Goal: Transaction & Acquisition: Book appointment/travel/reservation

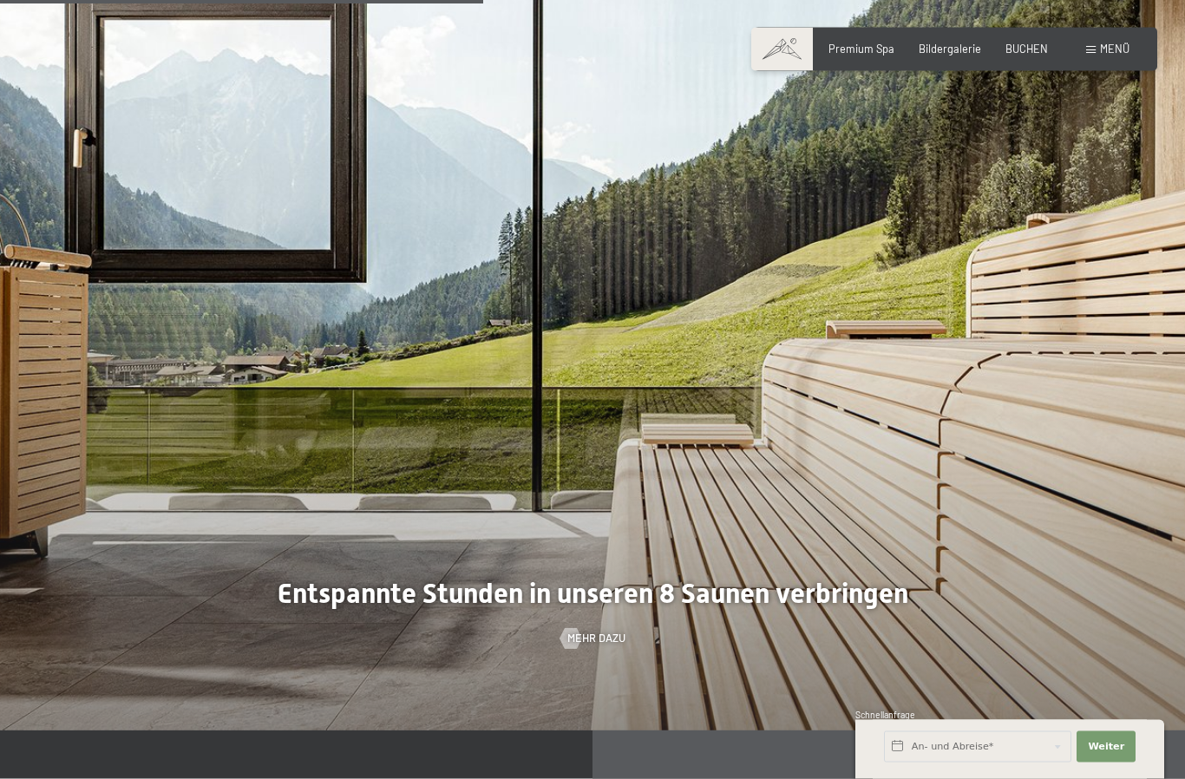
scroll to position [4377, 0]
click at [593, 646] on span "Mehr dazu" at bounding box center [596, 639] width 58 height 16
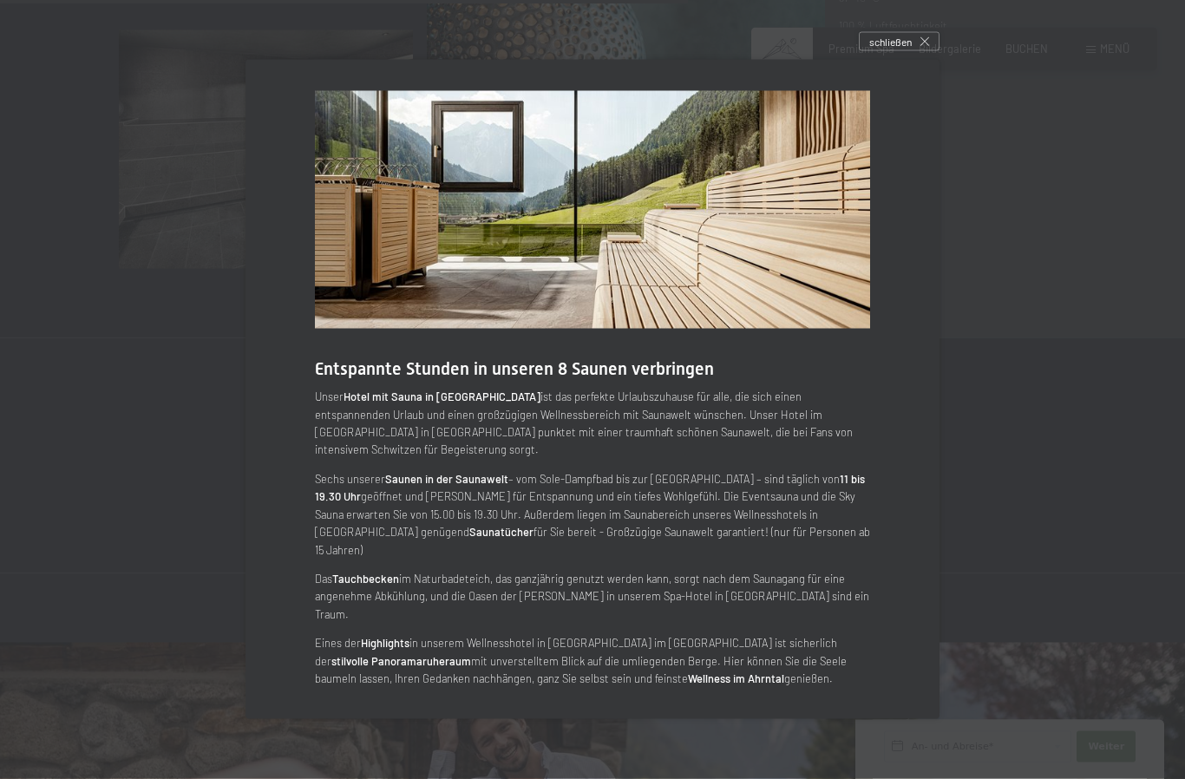
scroll to position [5471, 0]
click at [899, 51] on div "schließen" at bounding box center [899, 41] width 81 height 19
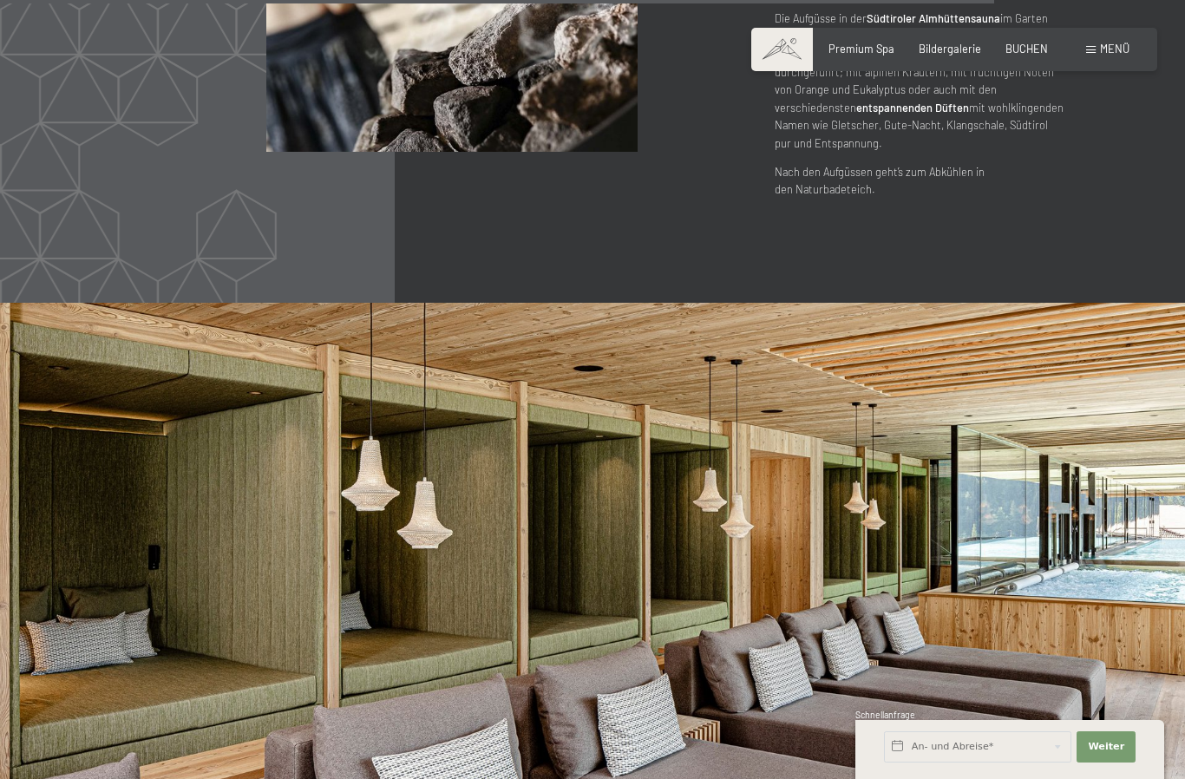
scroll to position [7972, 0]
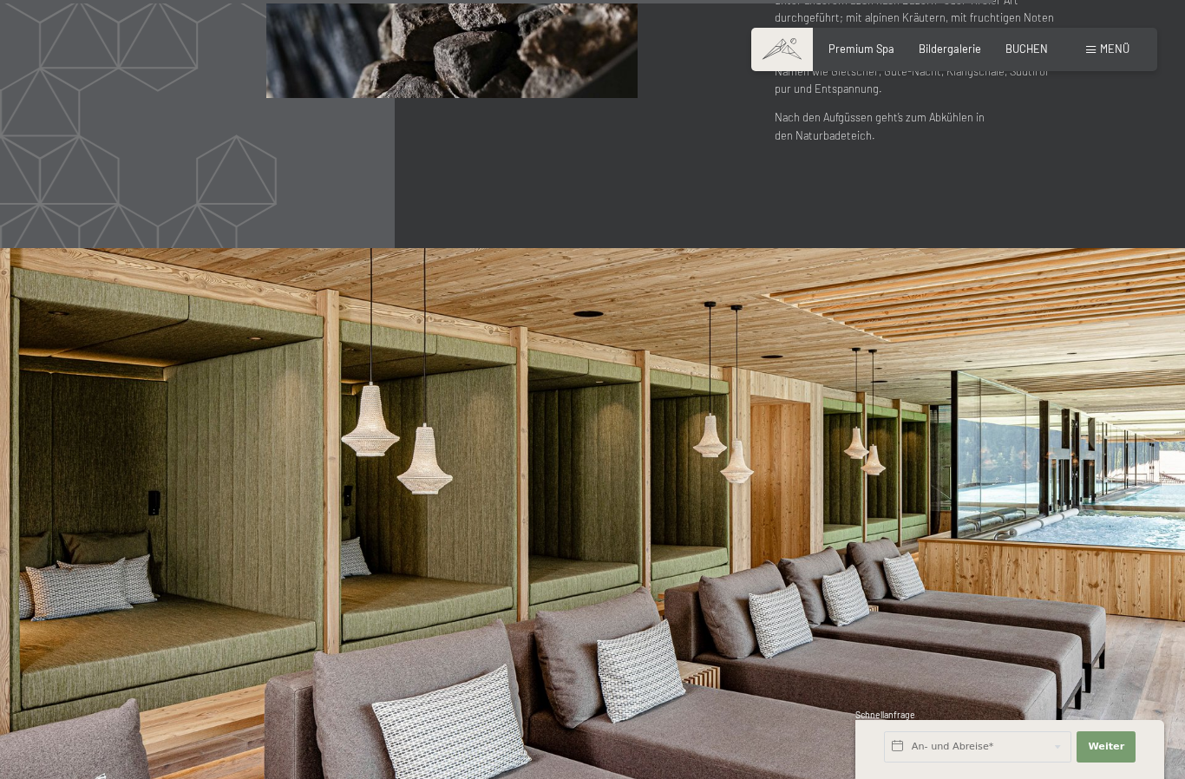
click at [951, 54] on span "Bildergalerie" at bounding box center [950, 49] width 62 height 14
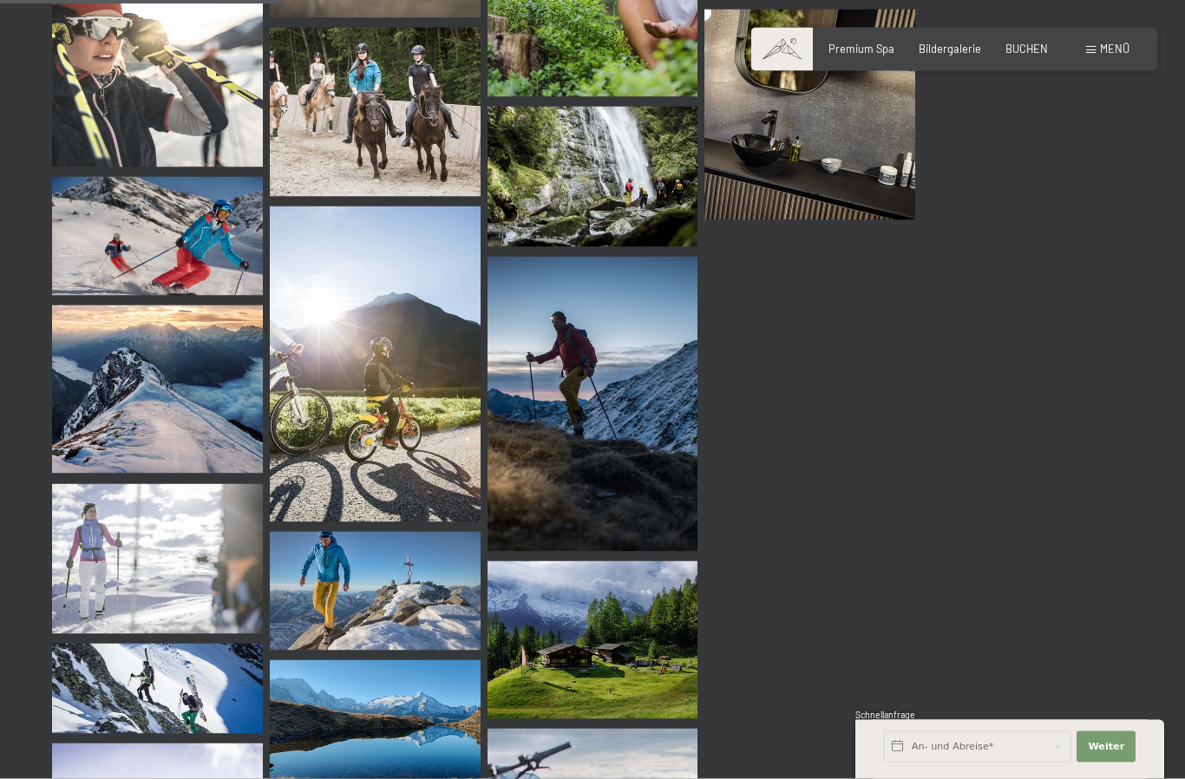
scroll to position [3888, 0]
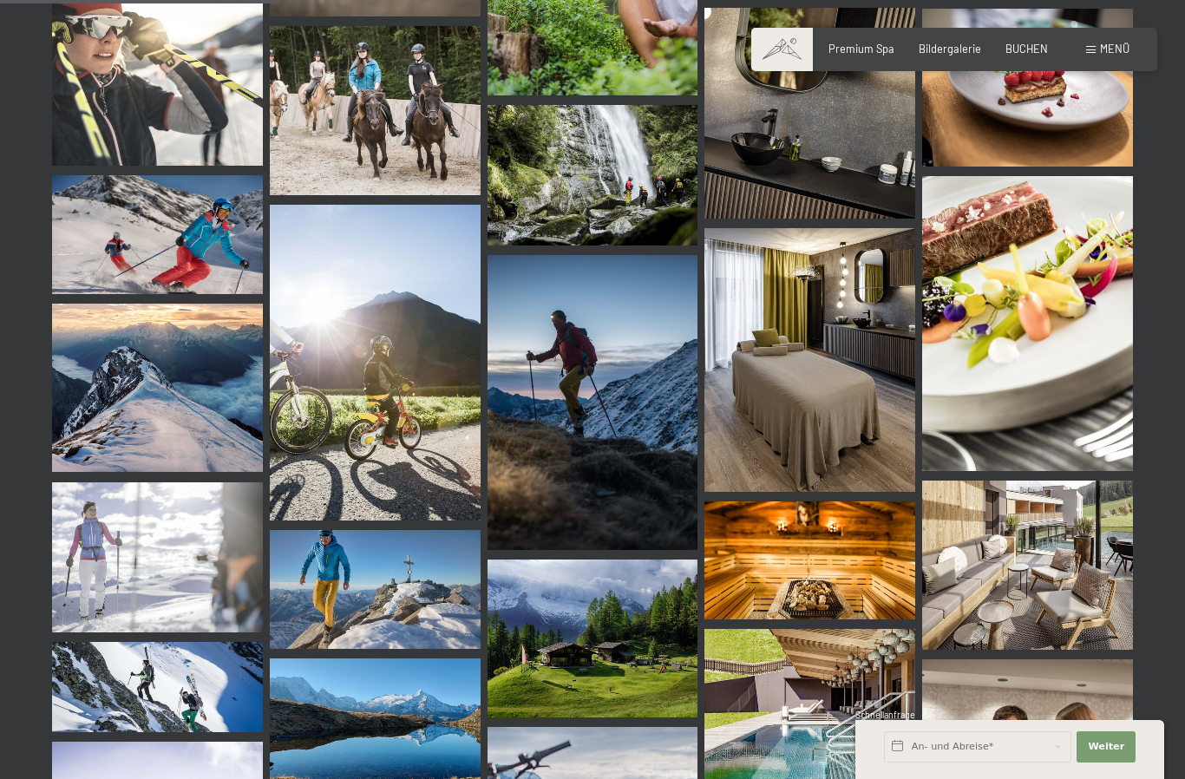
click at [1037, 47] on span "BUCHEN" at bounding box center [1026, 49] width 43 height 14
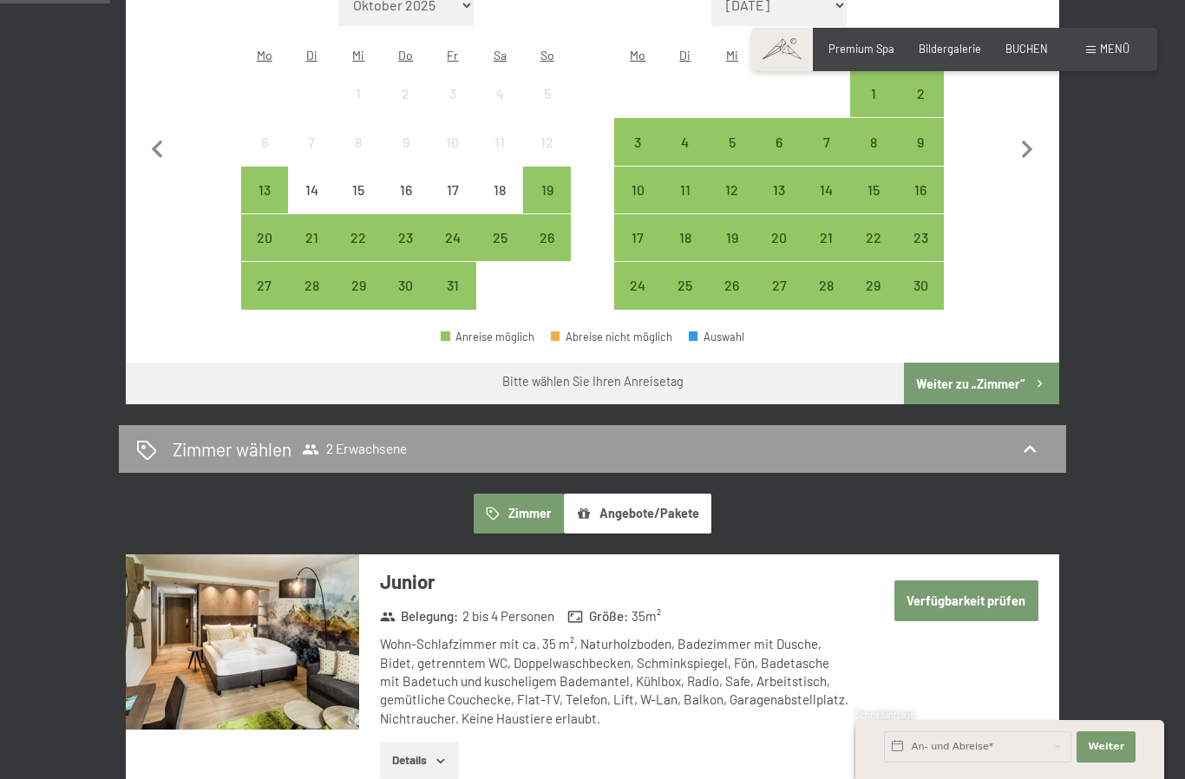
scroll to position [527, 0]
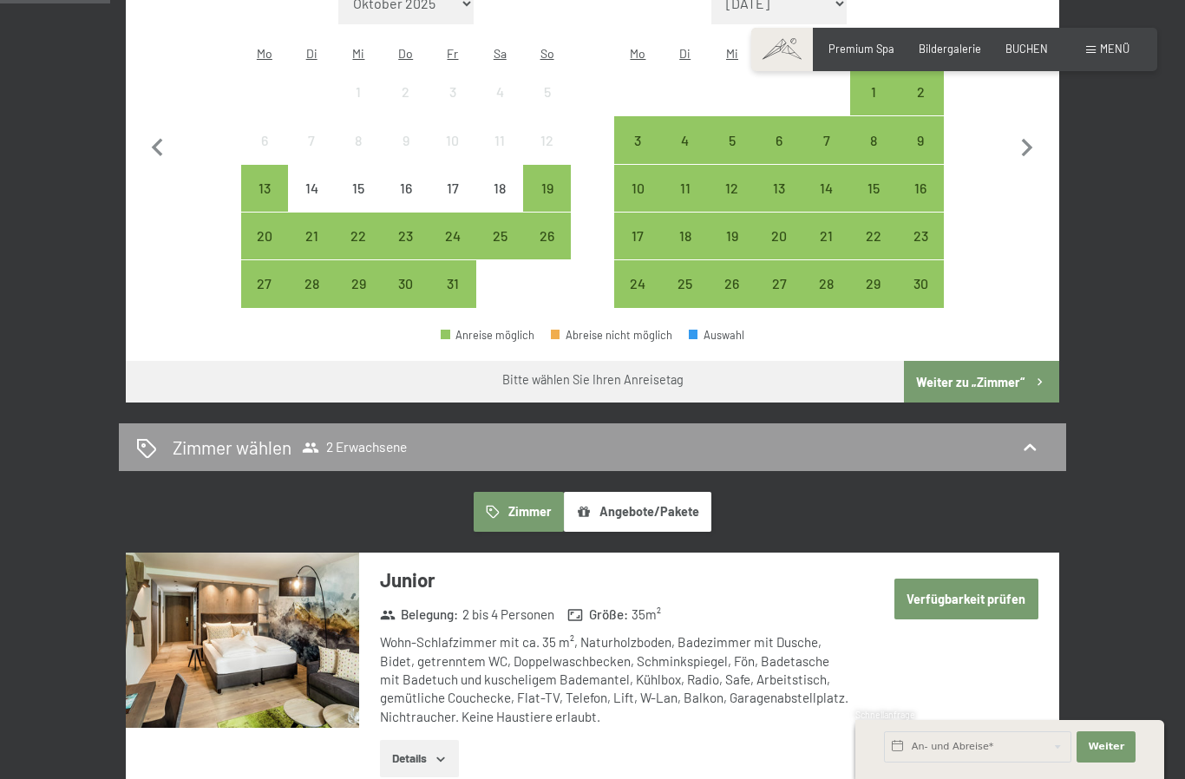
click at [638, 498] on button "Angebote/Pakete" at bounding box center [637, 512] width 147 height 40
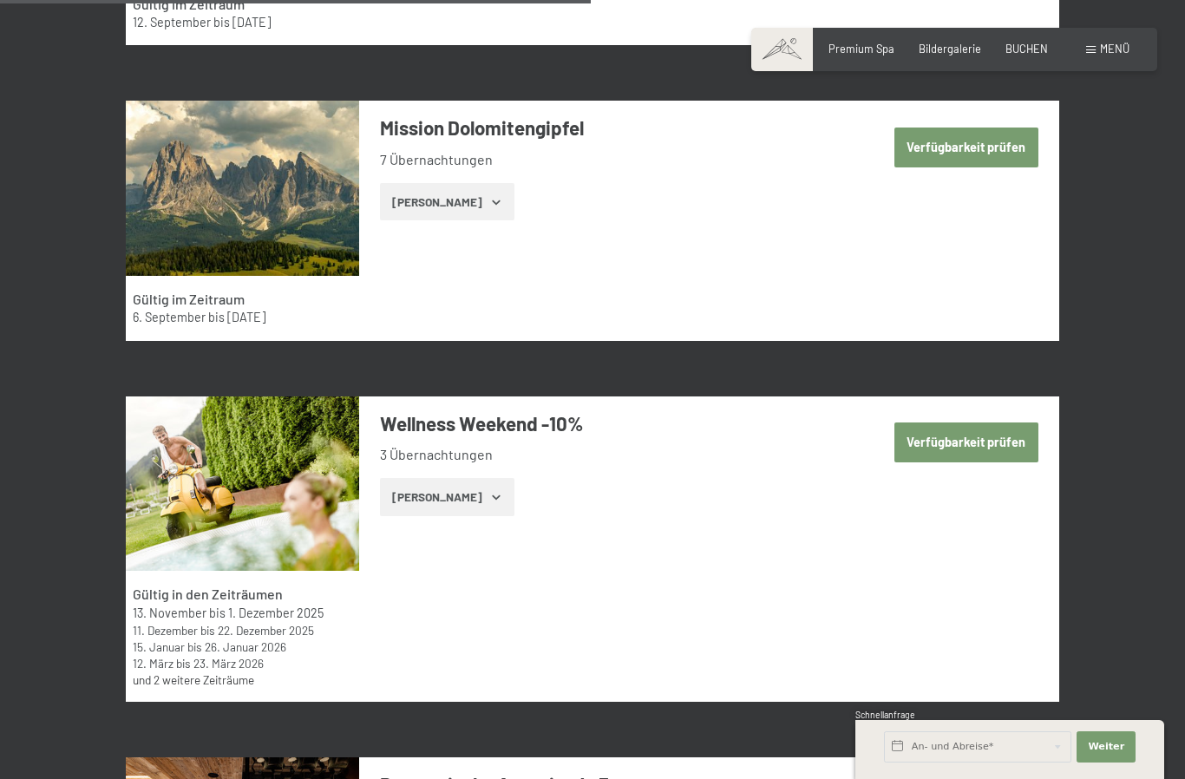
scroll to position [3060, 0]
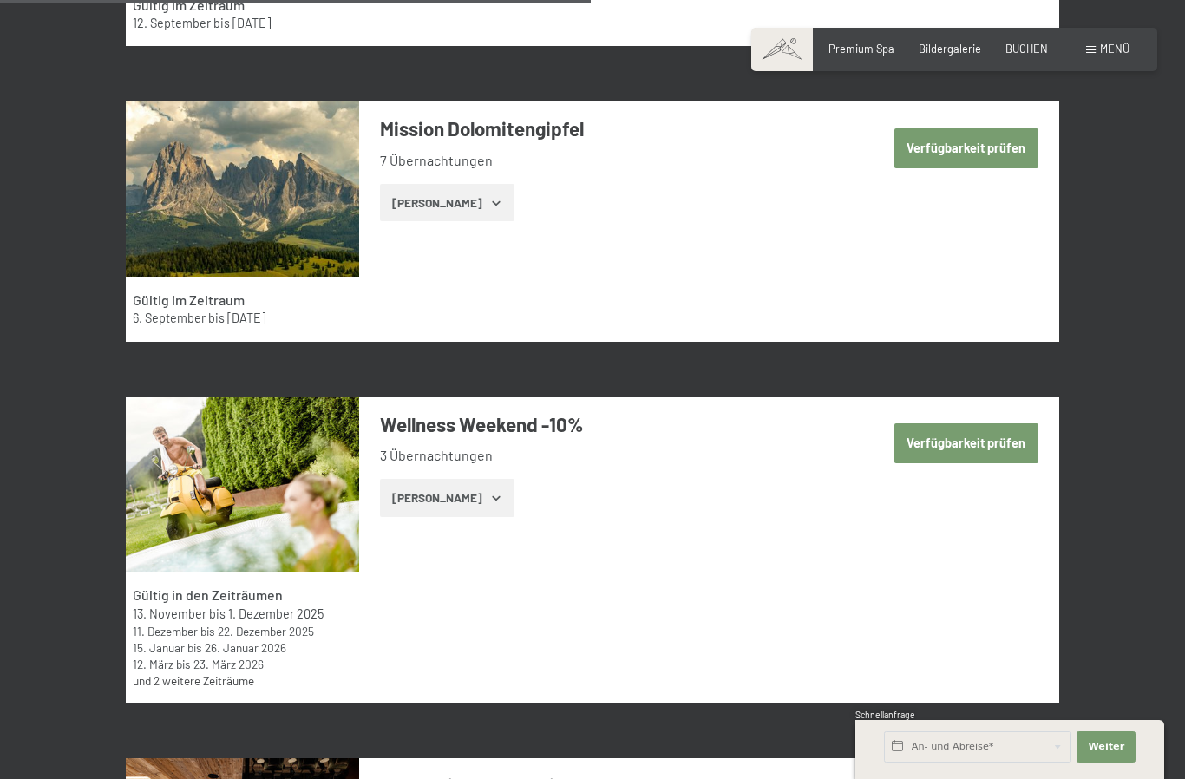
click at [972, 423] on button "Verfügbarkeit prüfen" at bounding box center [966, 443] width 144 height 40
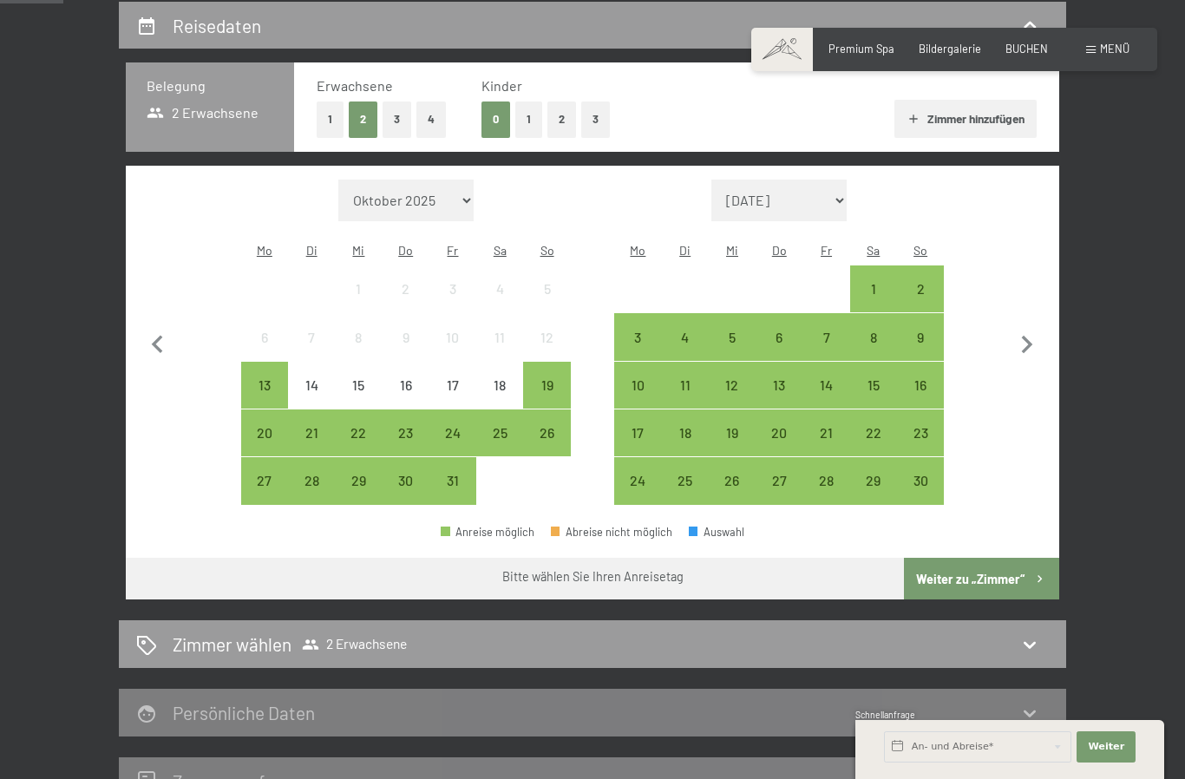
click at [782, 378] on div "13" at bounding box center [778, 399] width 43 height 43
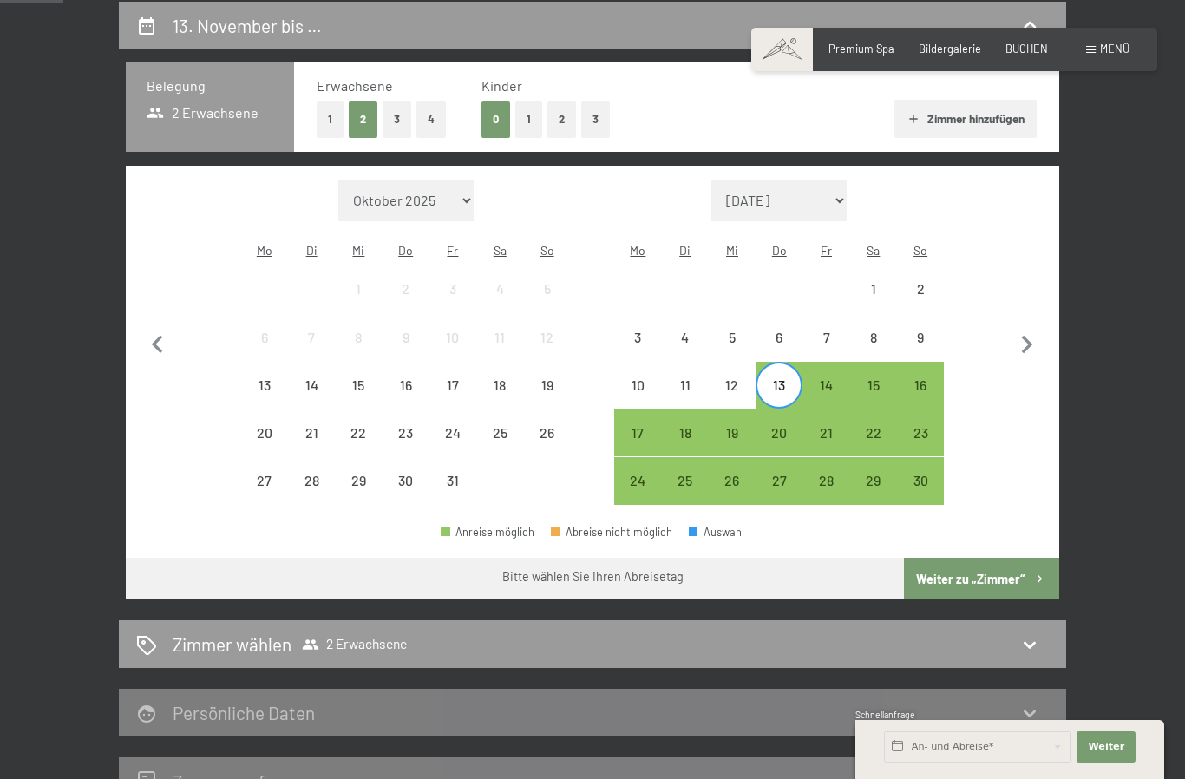
click at [873, 378] on div "15" at bounding box center [873, 399] width 43 height 43
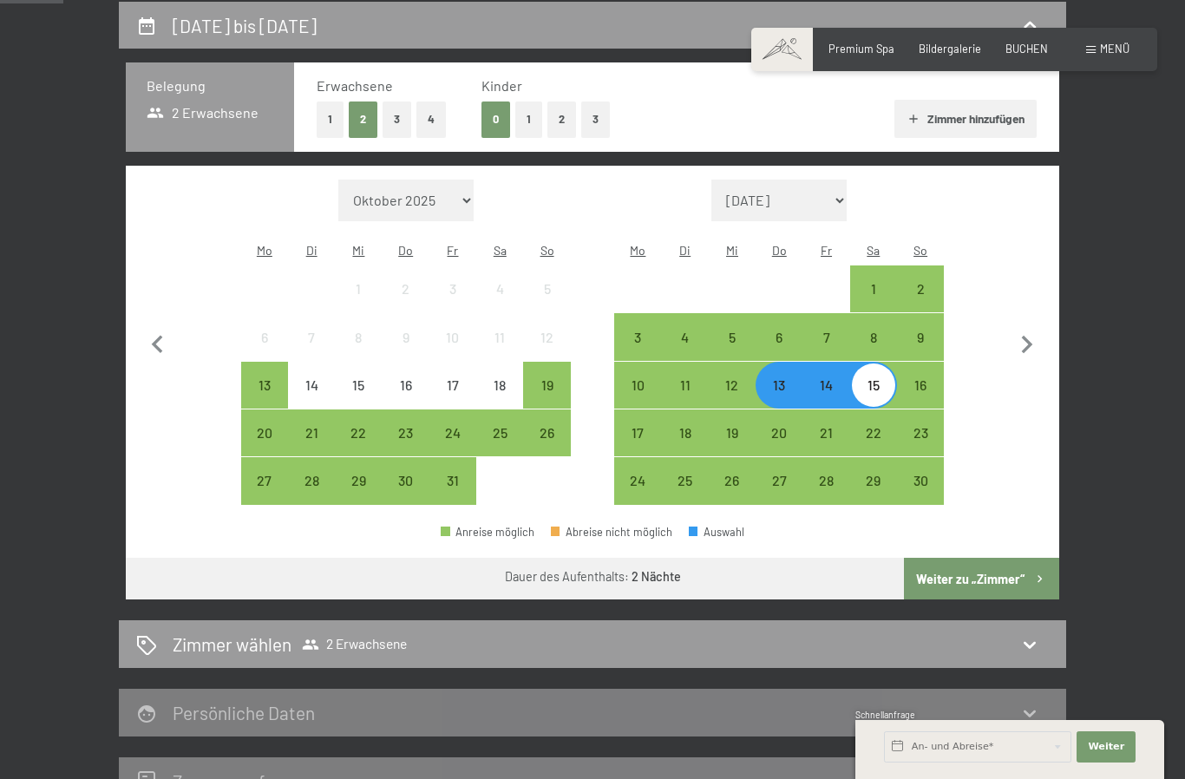
click at [997, 567] on button "Weiter zu „Zimmer“" at bounding box center [981, 579] width 155 height 42
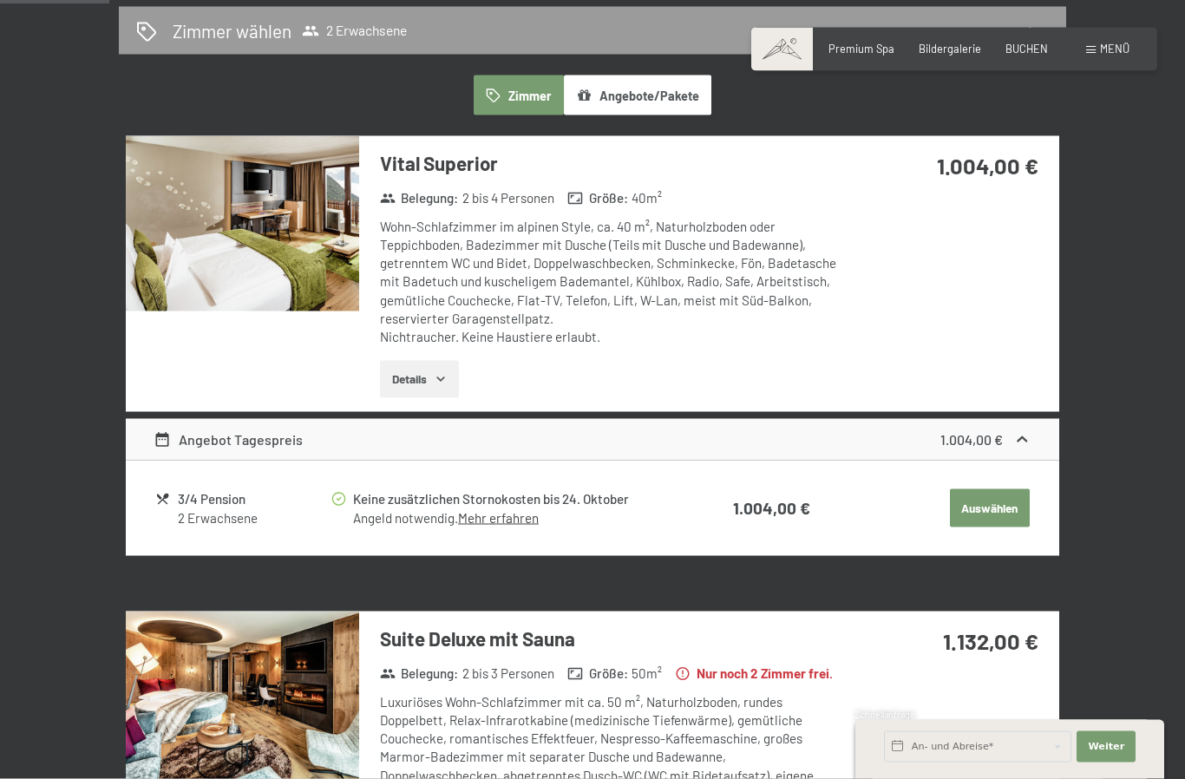
scroll to position [441, 0]
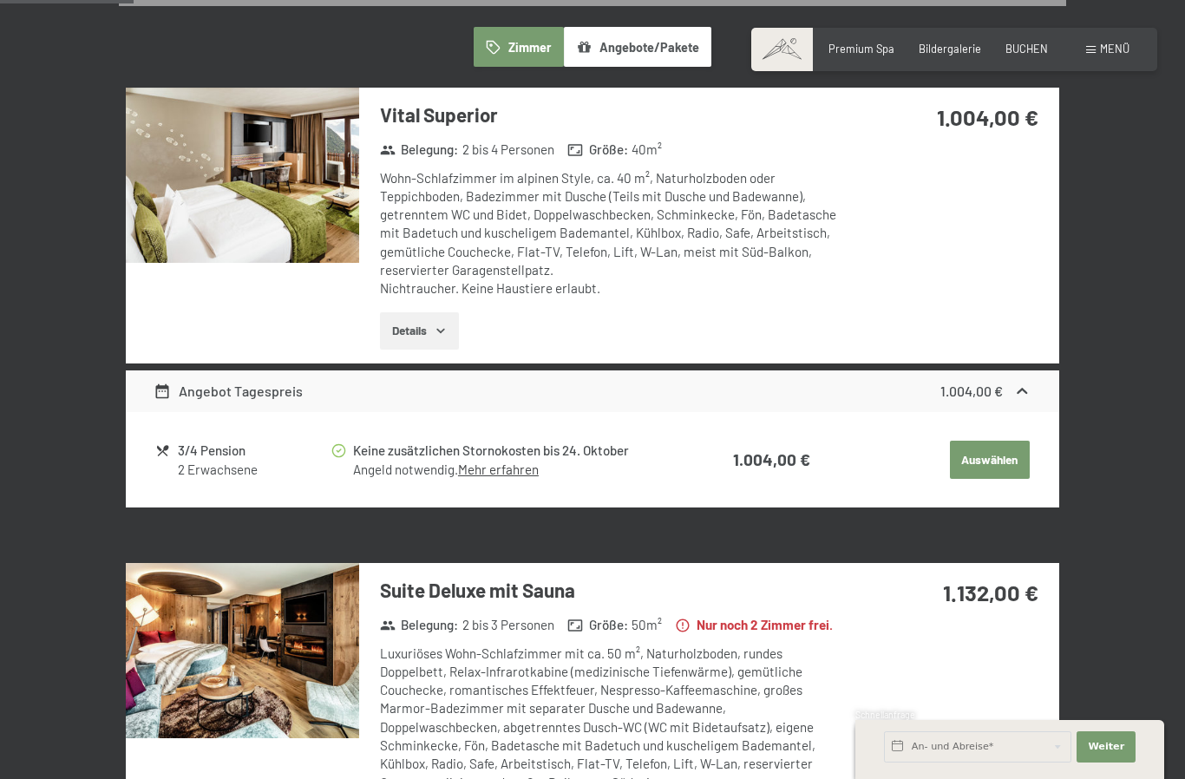
click at [991, 455] on button "Auswählen" at bounding box center [990, 460] width 80 height 38
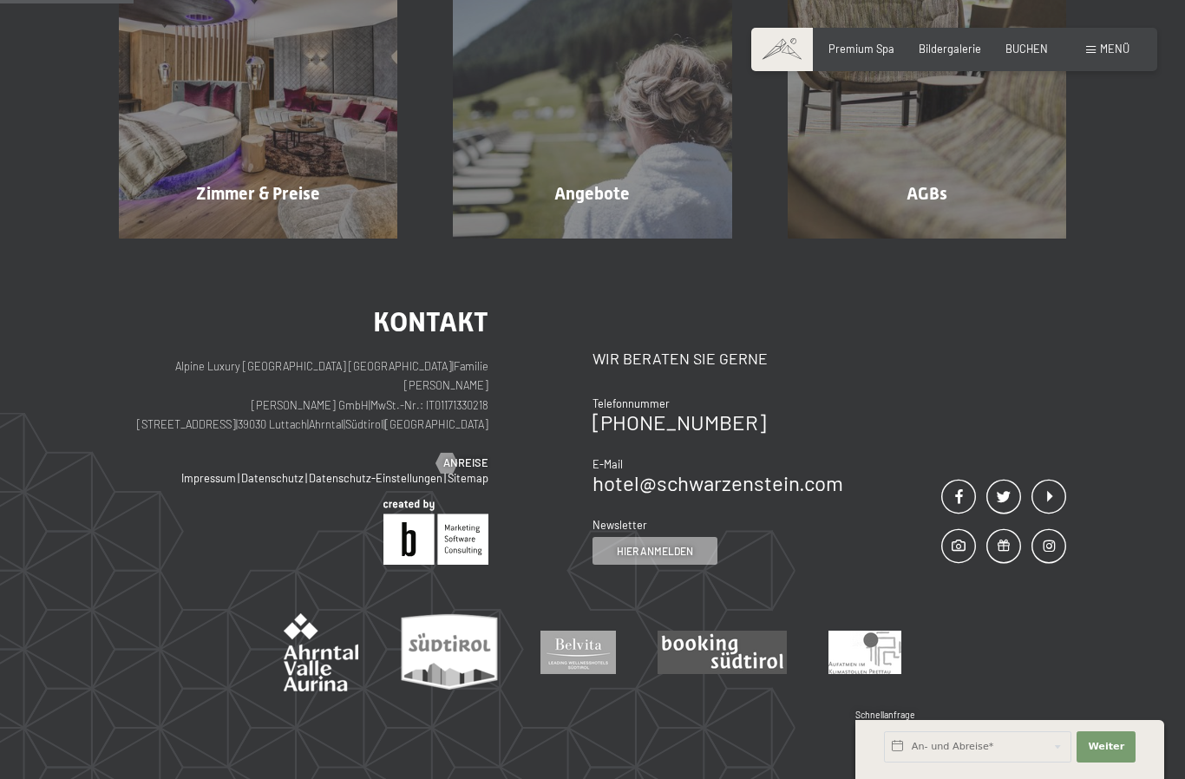
scroll to position [330, 0]
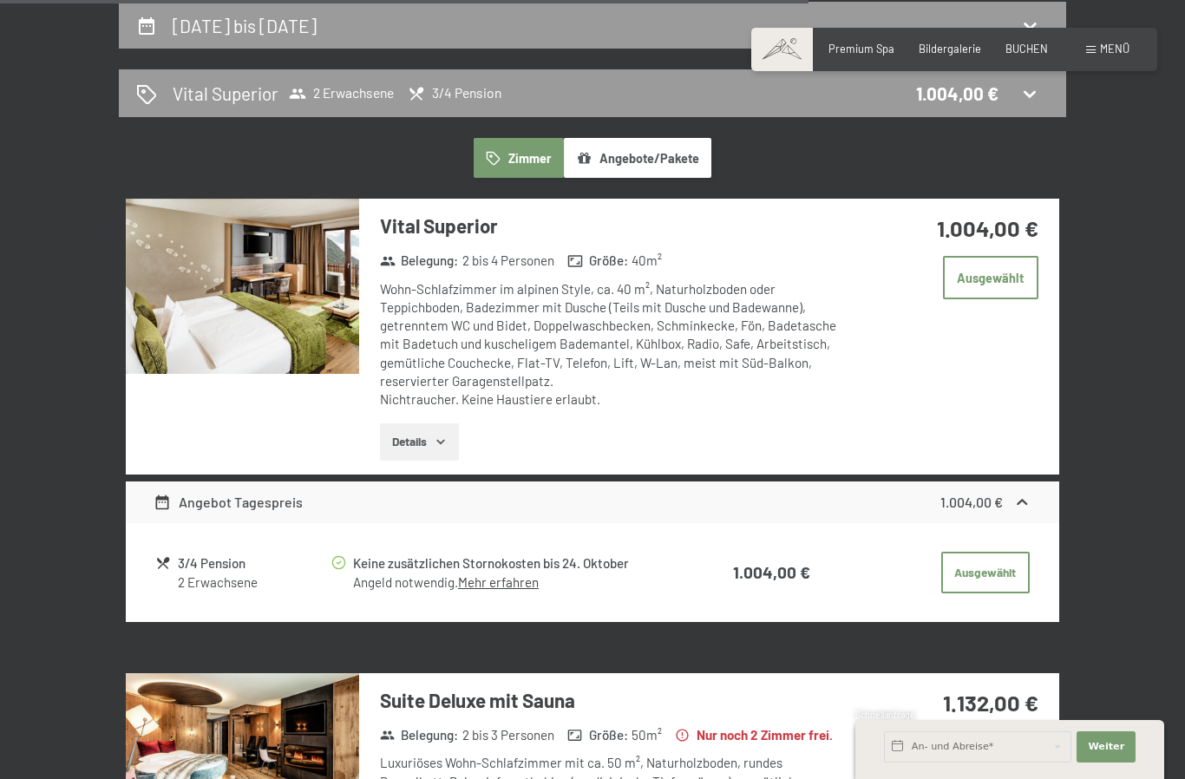
click at [420, 442] on button "Details" at bounding box center [419, 442] width 79 height 38
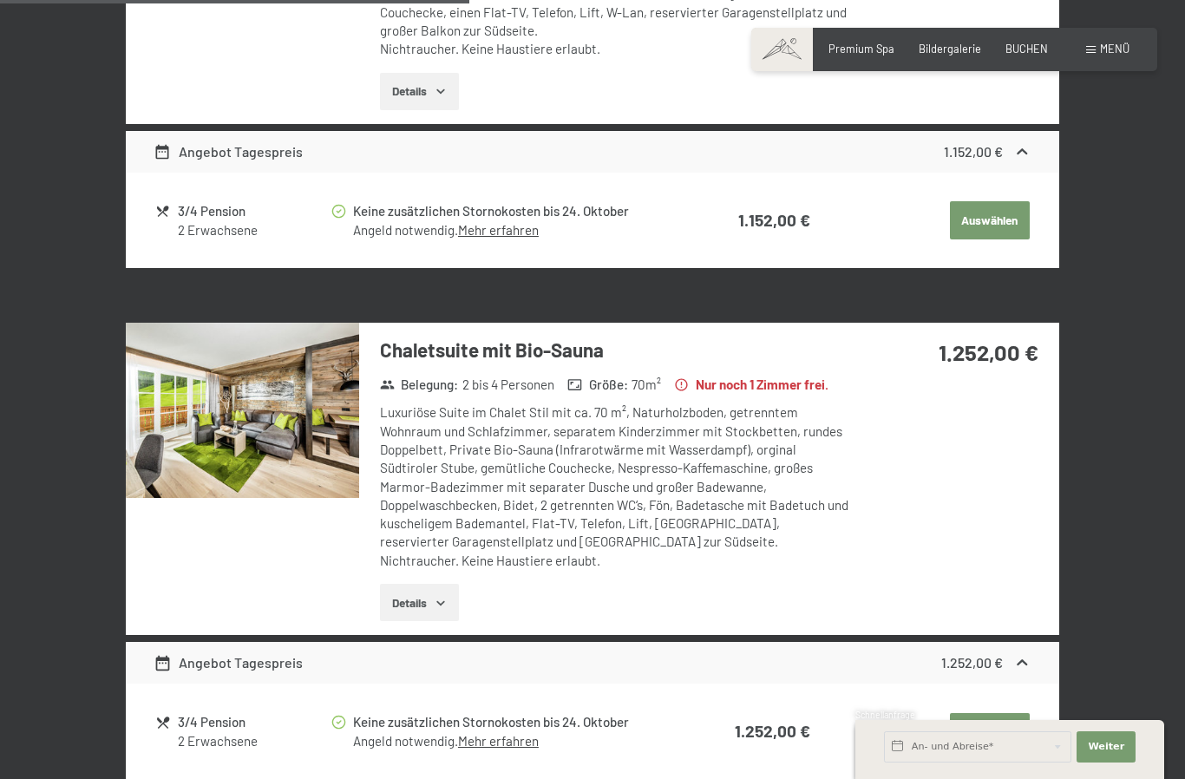
scroll to position [1894, 0]
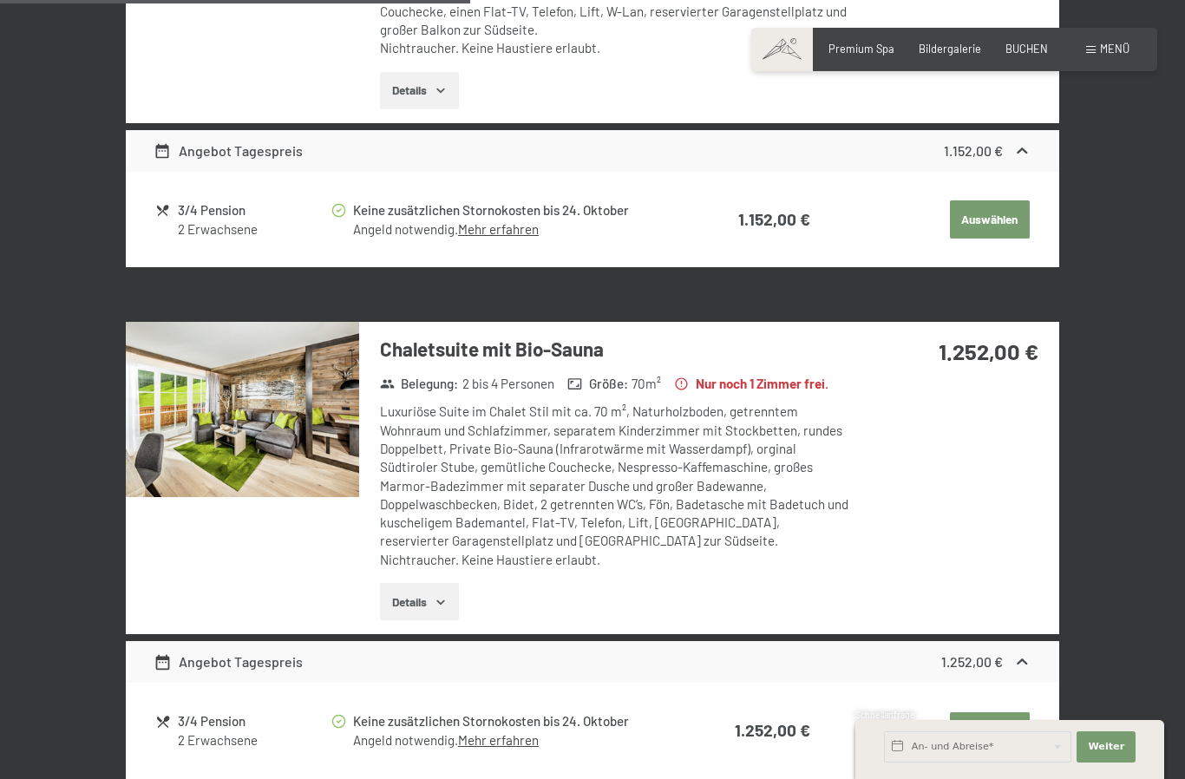
click at [441, 595] on icon "button" at bounding box center [441, 602] width 14 height 14
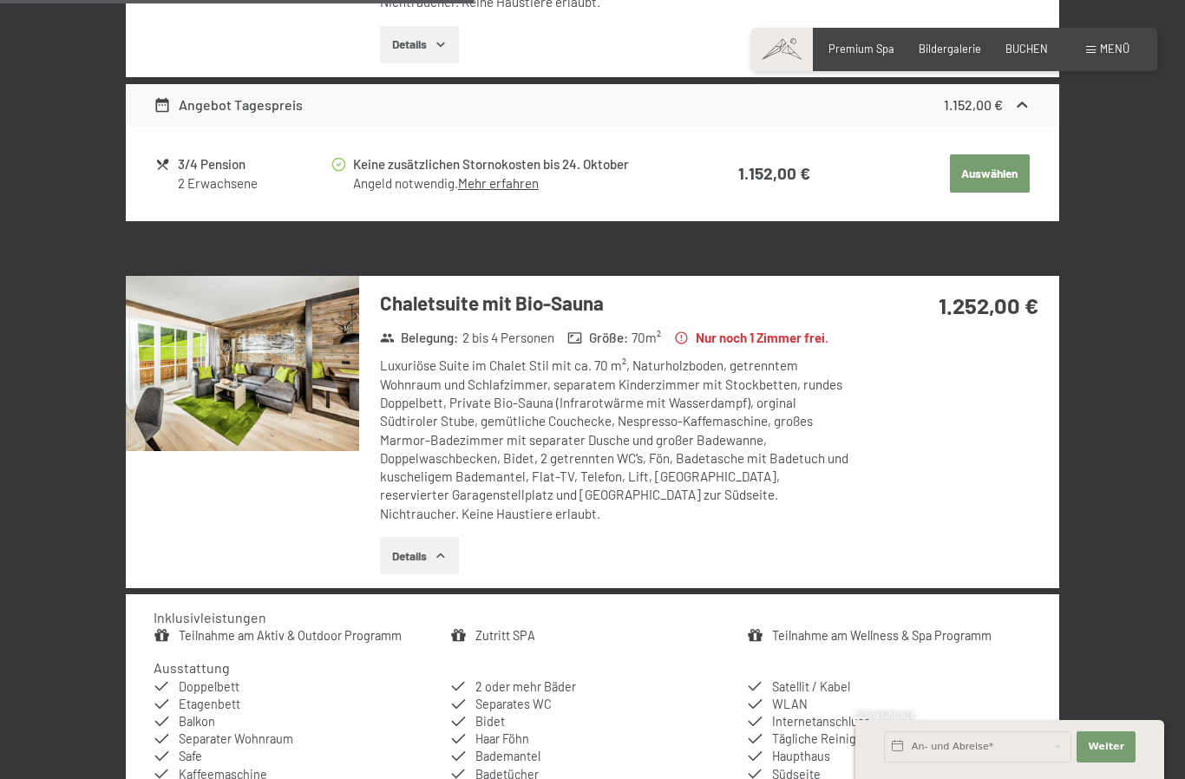
scroll to position [1940, 0]
click at [726, 414] on div "Luxuriöse Suite im Chalet Stil mit ca. 70 m², Naturholzboden, getrenntem Wohnra…" at bounding box center [614, 440] width 469 height 167
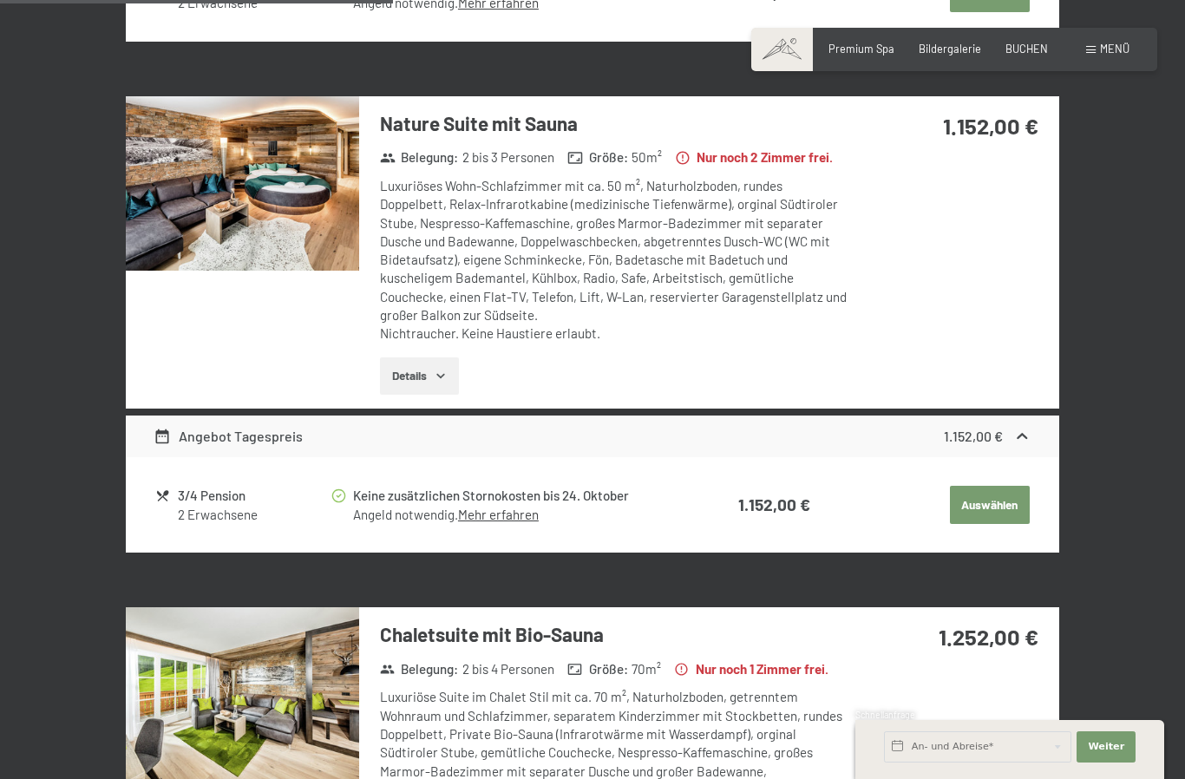
scroll to position [1608, 0]
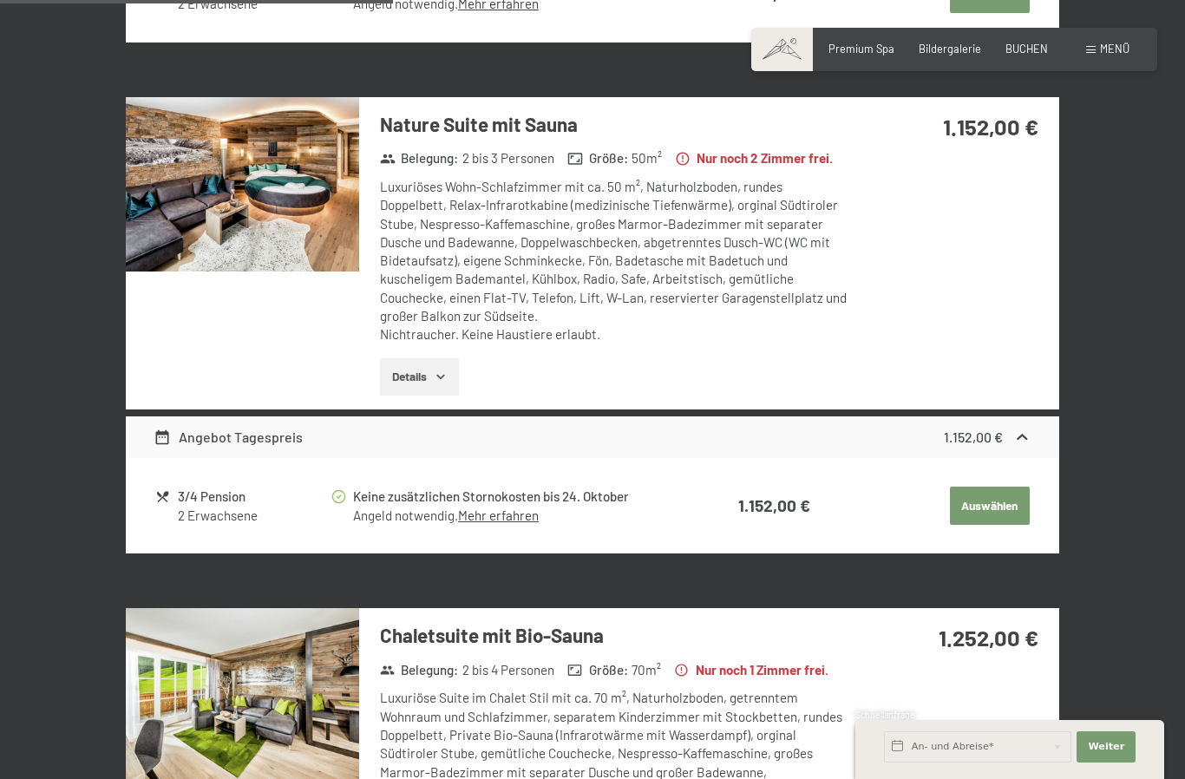
click at [998, 487] on button "Auswählen" at bounding box center [990, 506] width 80 height 38
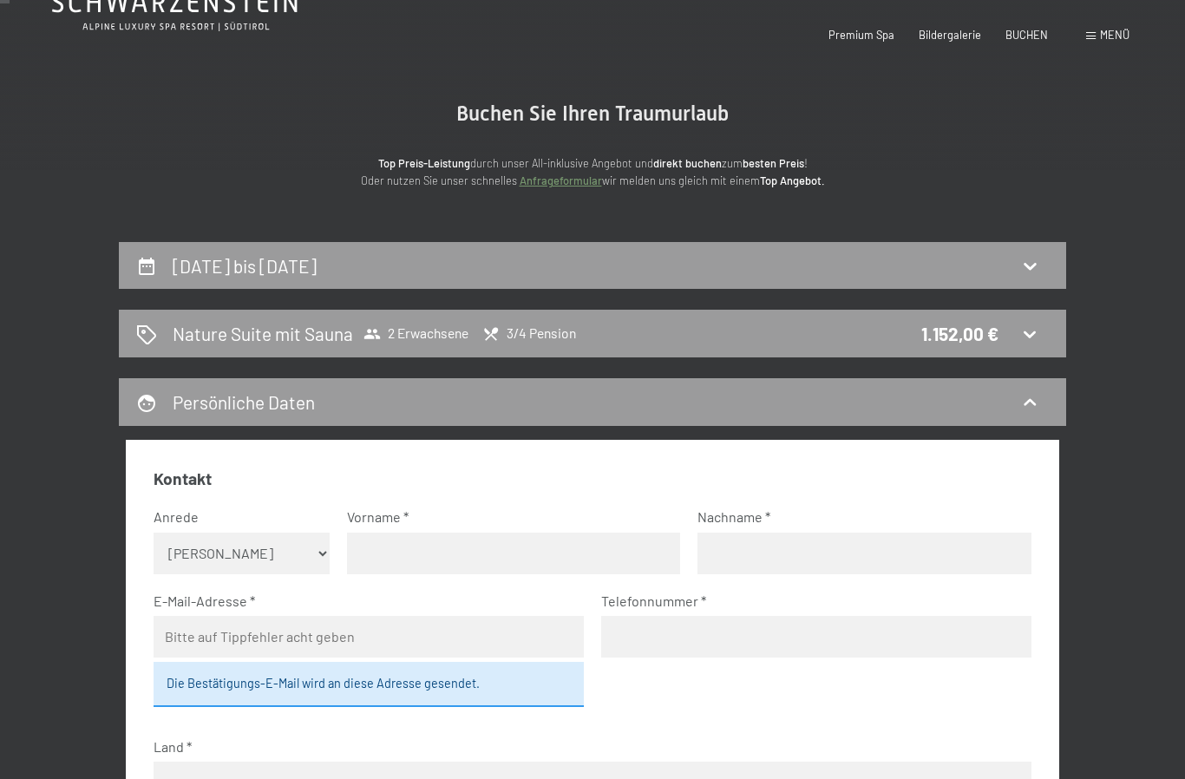
scroll to position [0, 0]
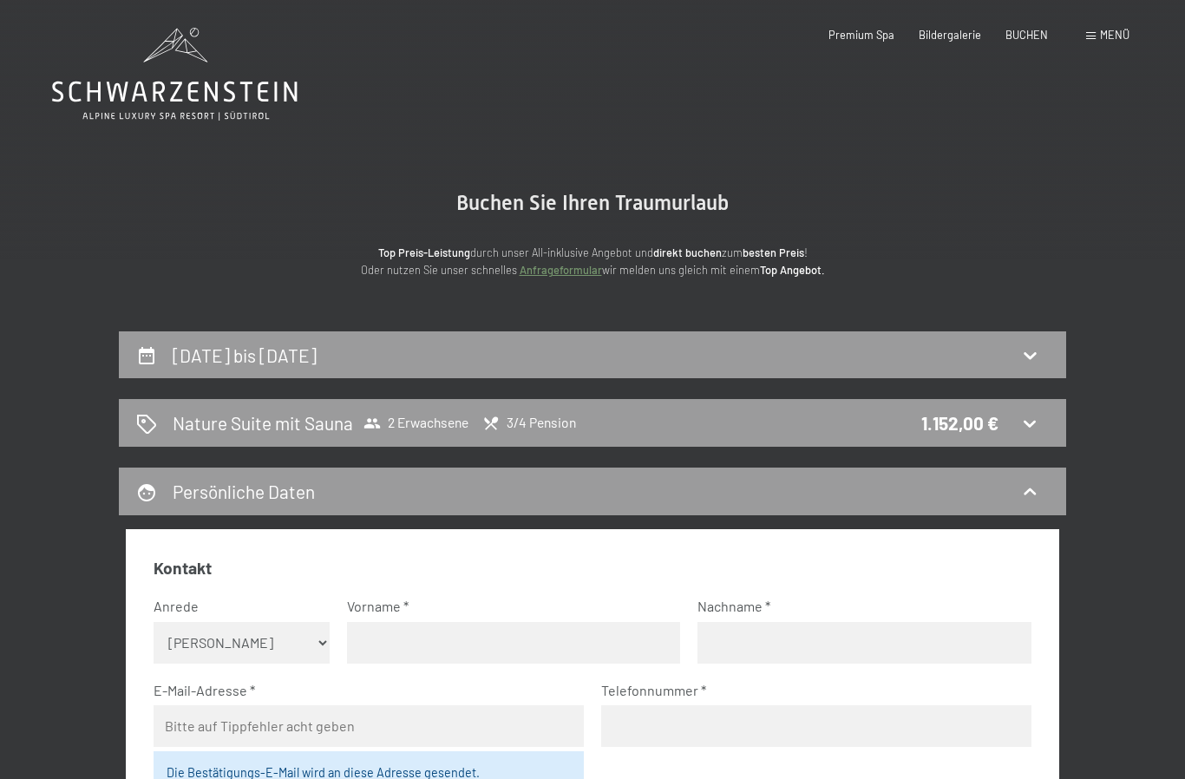
click at [205, 93] on icon at bounding box center [174, 74] width 245 height 93
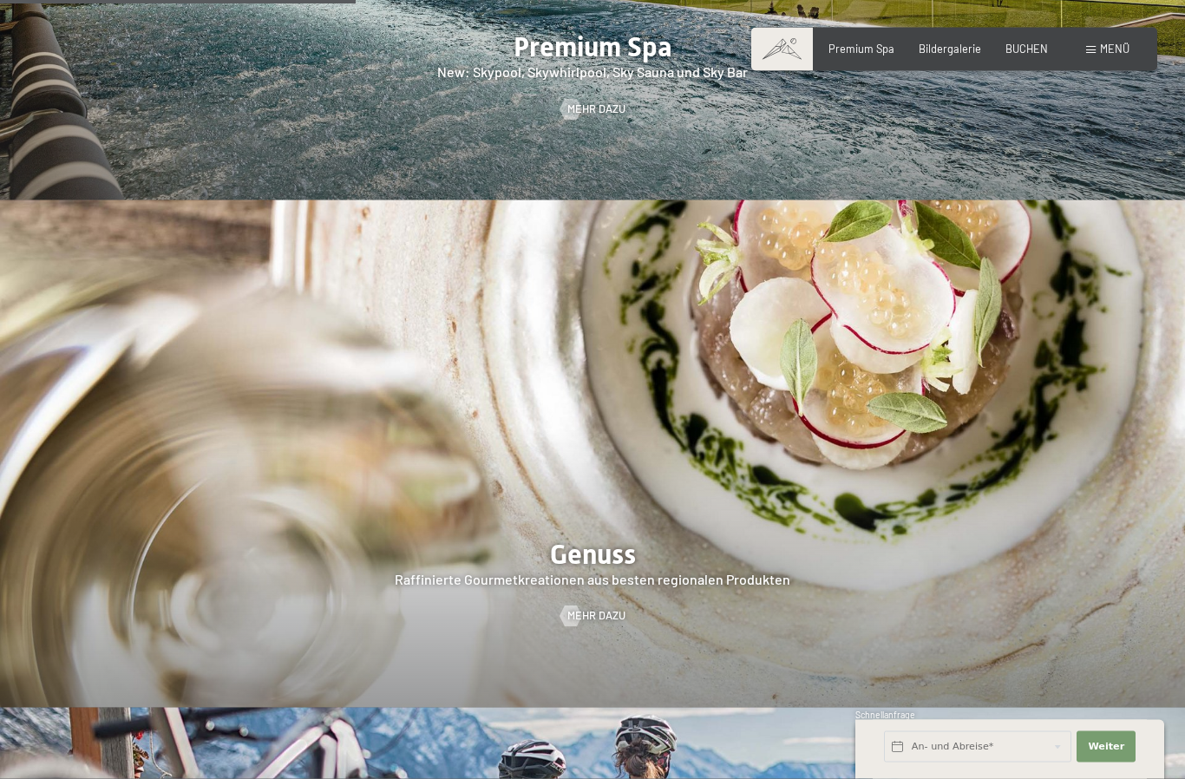
scroll to position [2536, 0]
click at [618, 613] on span "Mehr dazu" at bounding box center [596, 616] width 58 height 16
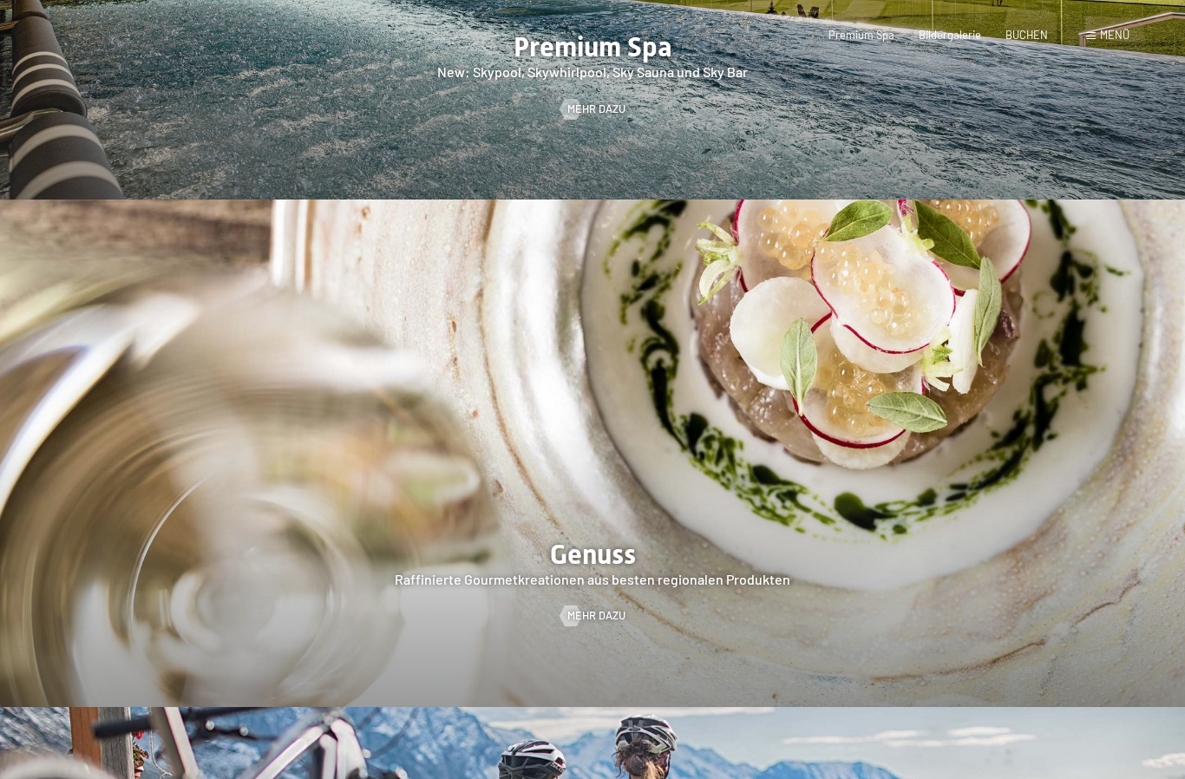
scroll to position [0, 0]
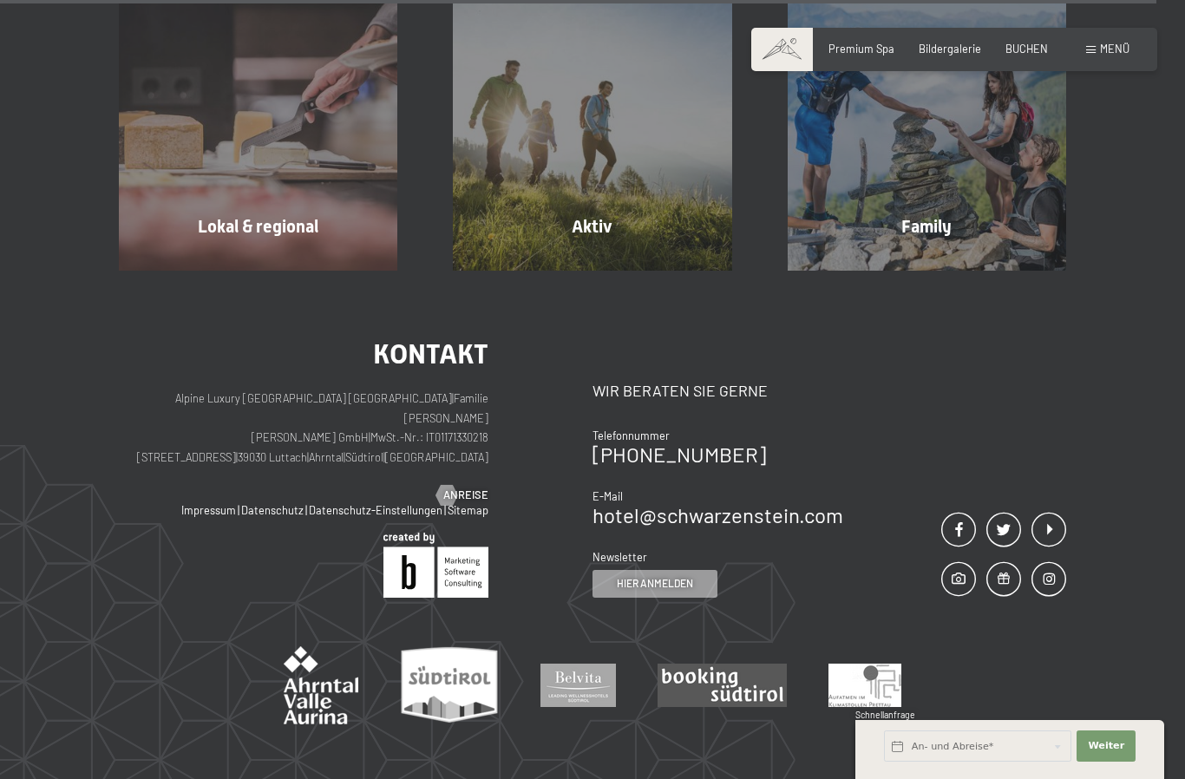
scroll to position [5115, 0]
click at [480, 504] on span "Anreise" at bounding box center [465, 496] width 45 height 16
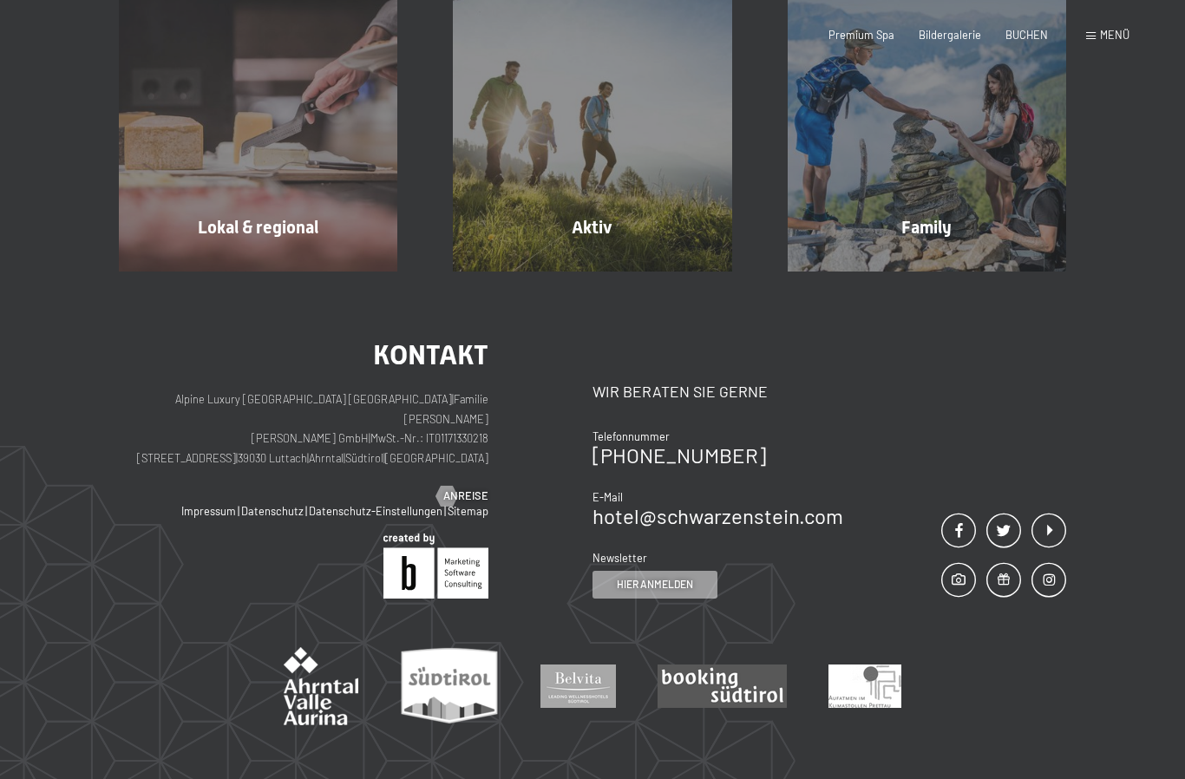
scroll to position [0, 0]
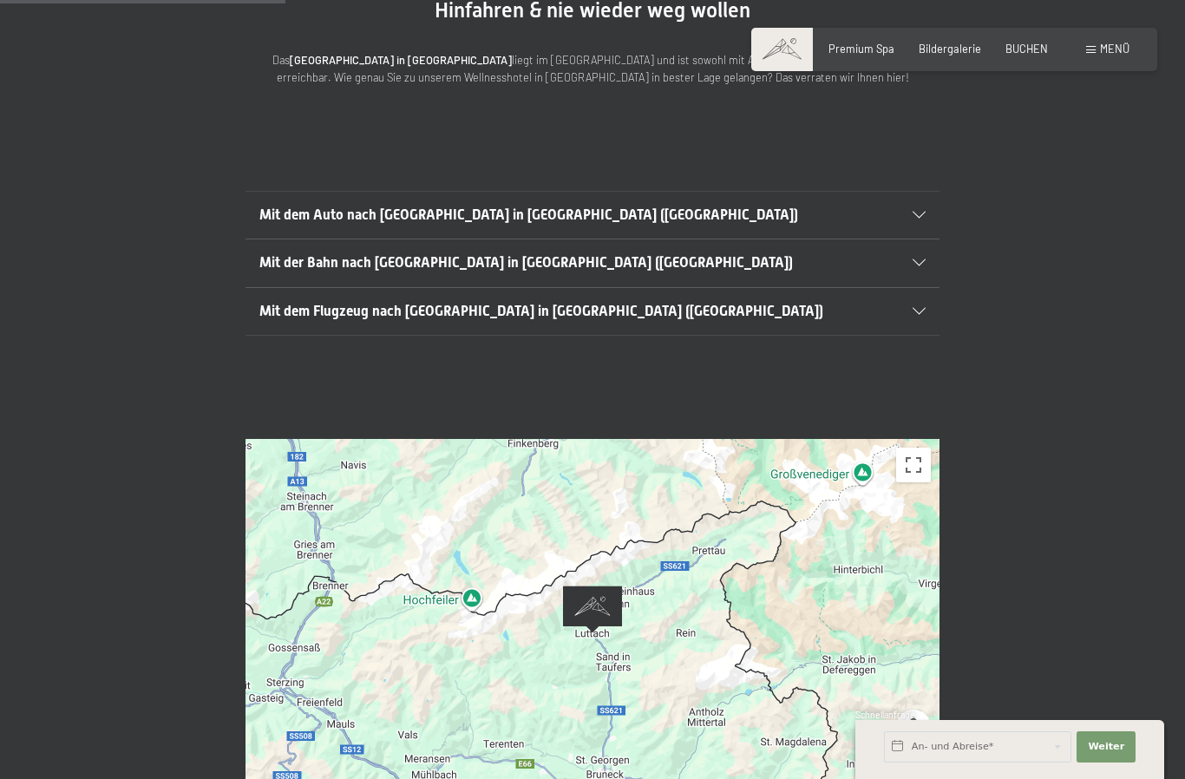
click at [624, 536] on div at bounding box center [592, 633] width 694 height 389
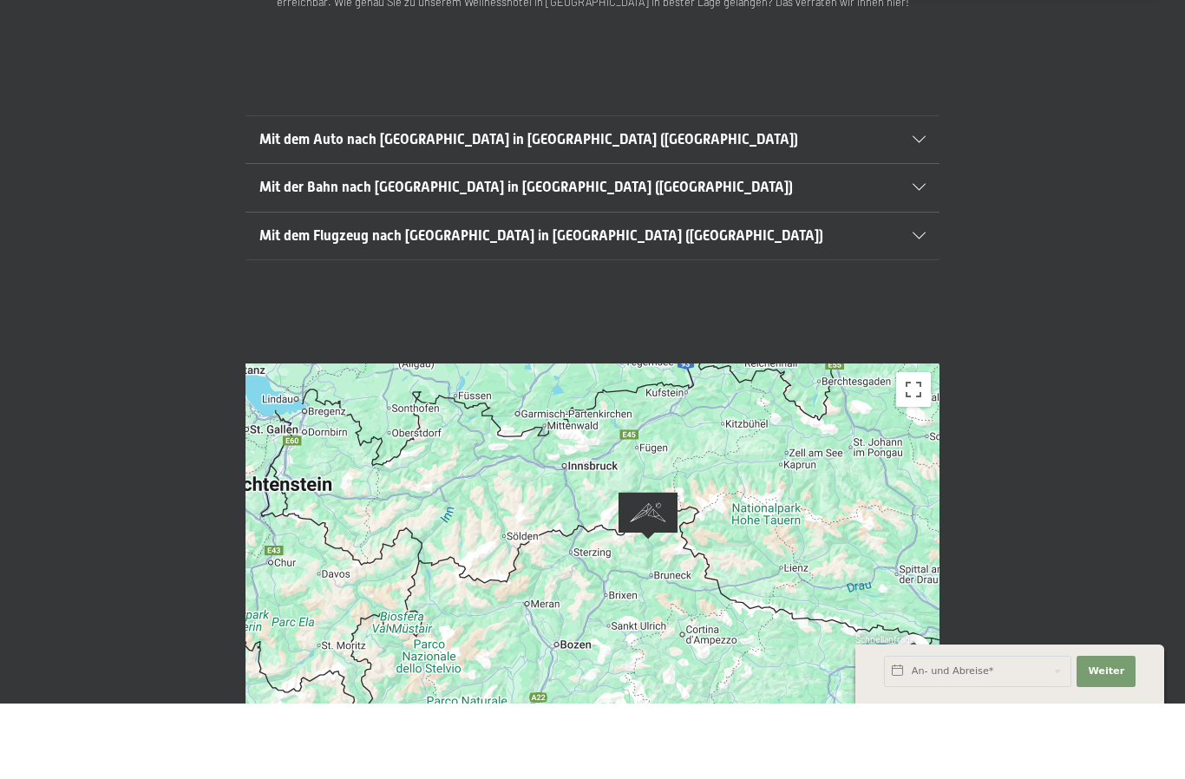
scroll to position [368, 0]
